Goal: Information Seeking & Learning: Find specific fact

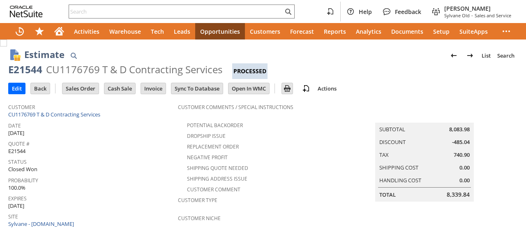
scroll to position [353, 0]
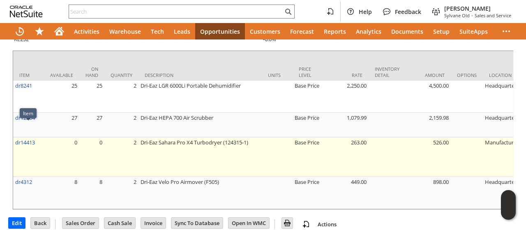
click at [37, 137] on td "dr14413" at bounding box center [28, 156] width 31 height 39
drag, startPoint x: 37, startPoint y: 128, endPoint x: 16, endPoint y: 133, distance: 22.0
click at [16, 137] on td "dr14413" at bounding box center [28, 156] width 31 height 39
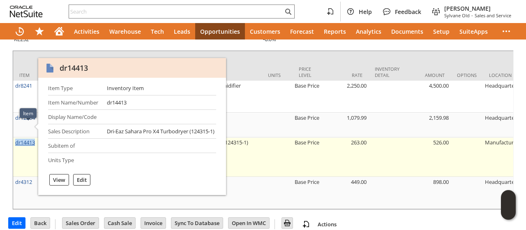
copy link "dr14413"
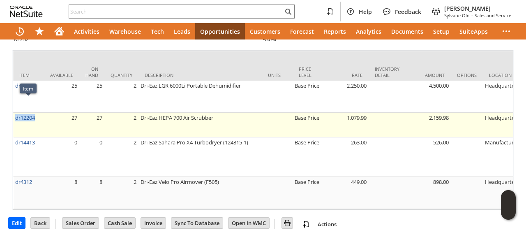
drag, startPoint x: 39, startPoint y: 104, endPoint x: 14, endPoint y: 107, distance: 24.9
click at [14, 113] on td "dr12204" at bounding box center [28, 125] width 31 height 25
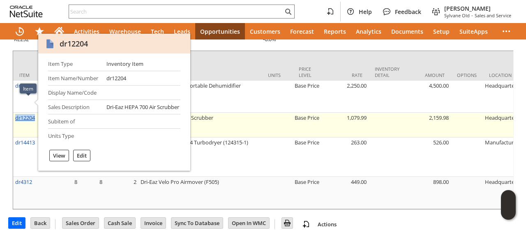
copy link "dr12204"
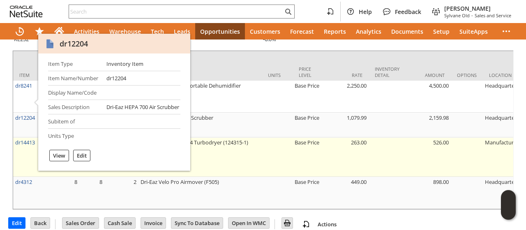
click at [29, 145] on td "dr14413" at bounding box center [28, 156] width 31 height 39
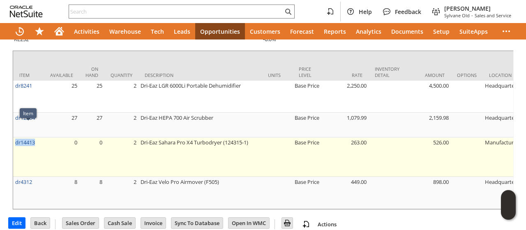
drag, startPoint x: 38, startPoint y: 129, endPoint x: 15, endPoint y: 132, distance: 23.1
click at [15, 137] on td "dr14413" at bounding box center [28, 156] width 31 height 39
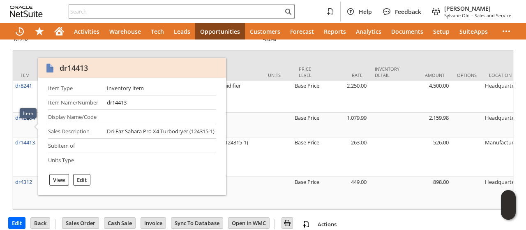
drag, startPoint x: 18, startPoint y: 129, endPoint x: 74, endPoint y: 71, distance: 80.7
click at [74, 71] on div "dr14413" at bounding box center [74, 68] width 28 height 10
click at [74, 70] on div "dr14413" at bounding box center [74, 68] width 28 height 10
copy div "dr14413"
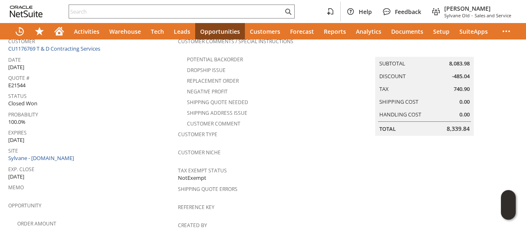
scroll to position [0, 0]
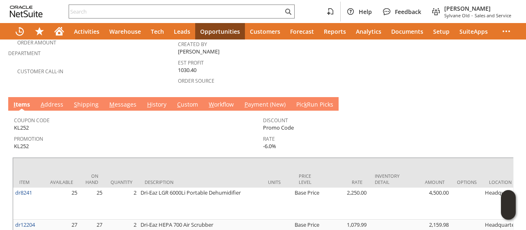
click at [128, 100] on link "M essages" at bounding box center [122, 104] width 31 height 9
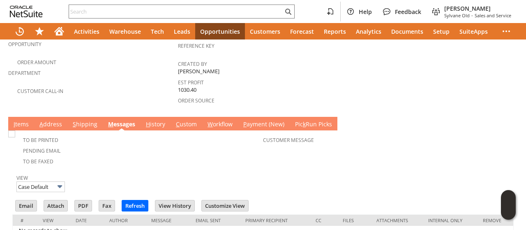
scroll to position [249, 0]
